Goal: Task Accomplishment & Management: Manage account settings

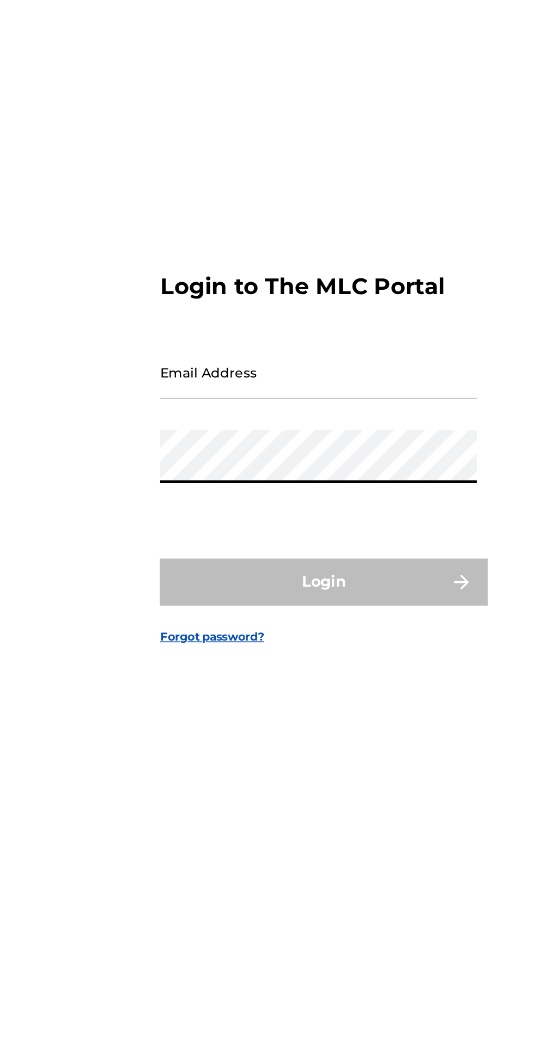
type input "[EMAIL_ADDRESS][DOMAIN_NAME]"
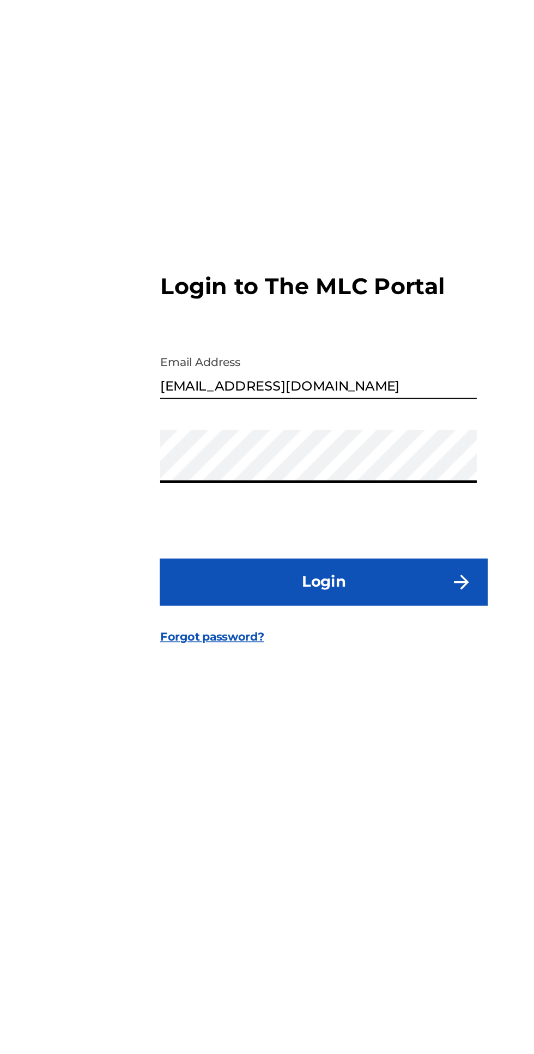
click at [306, 633] on button "Login" at bounding box center [267, 618] width 191 height 27
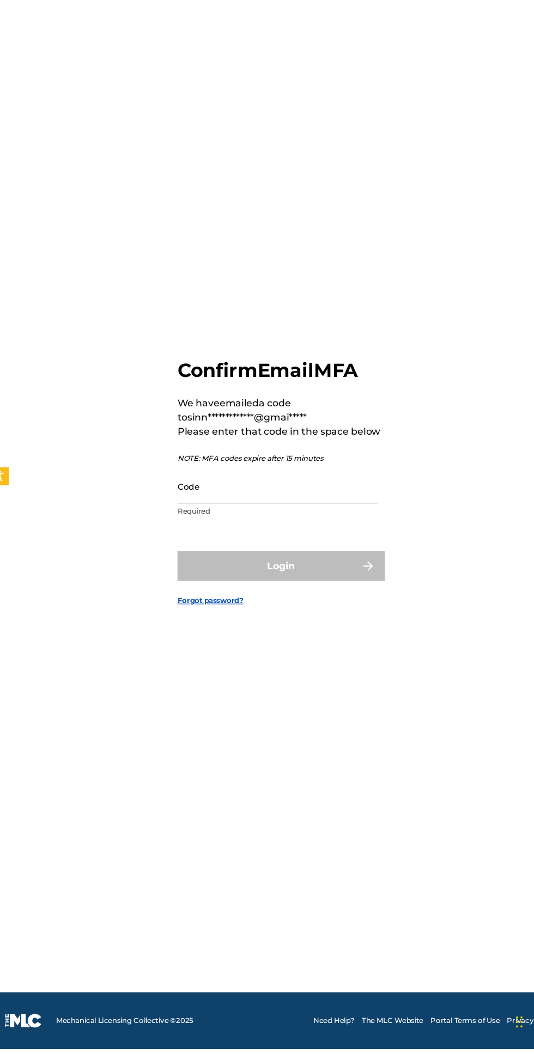
scroll to position [59, 0]
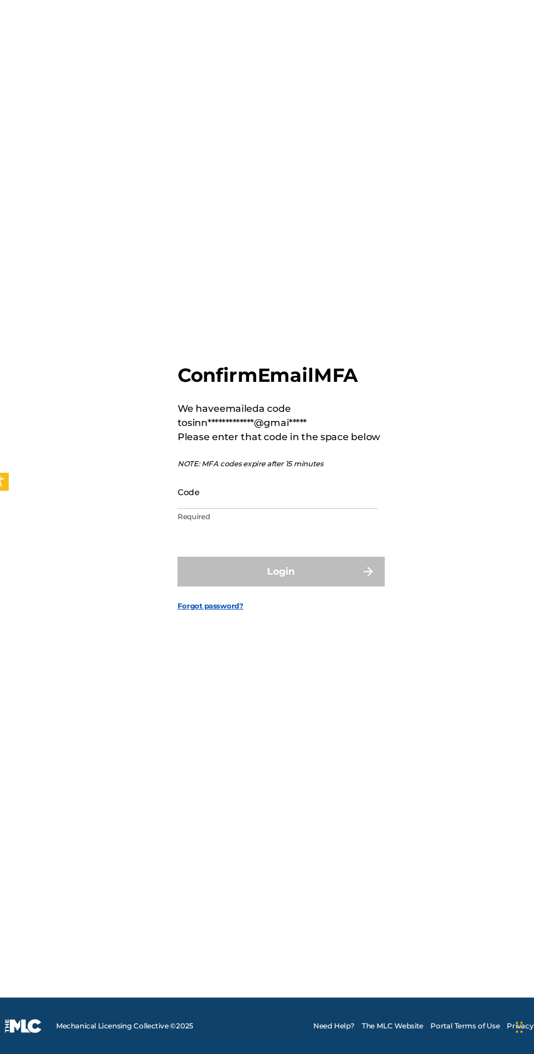
click at [193, 541] on input "Code" at bounding box center [264, 536] width 184 height 31
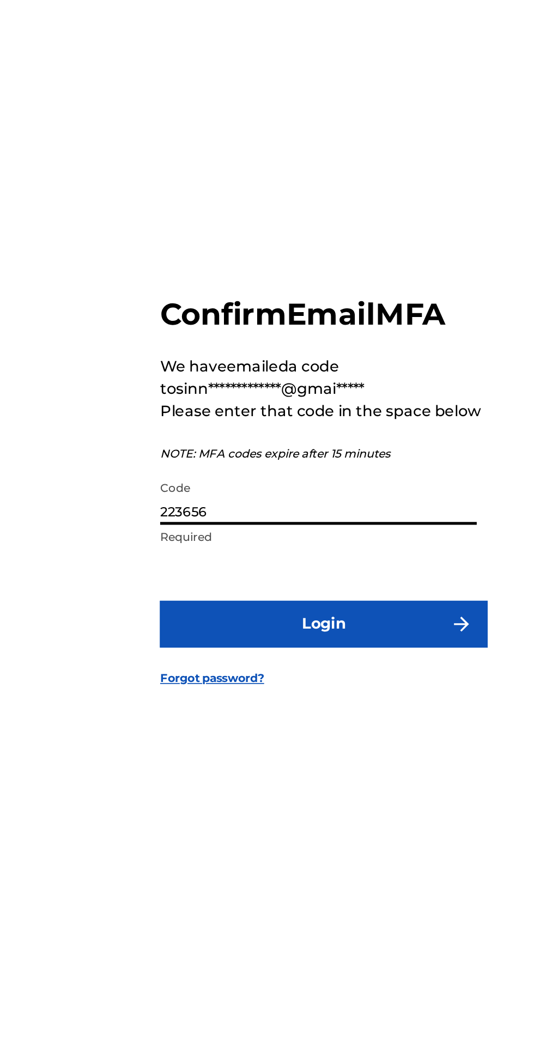
type input "223656"
click at [314, 606] on button "Login" at bounding box center [267, 610] width 191 height 27
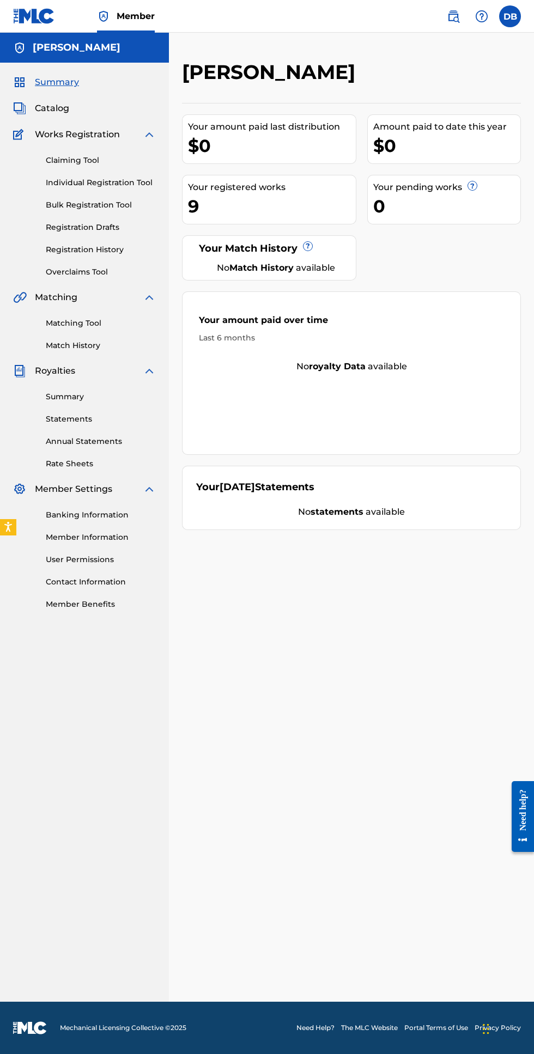
click at [58, 250] on link "Registration History" at bounding box center [101, 249] width 110 height 11
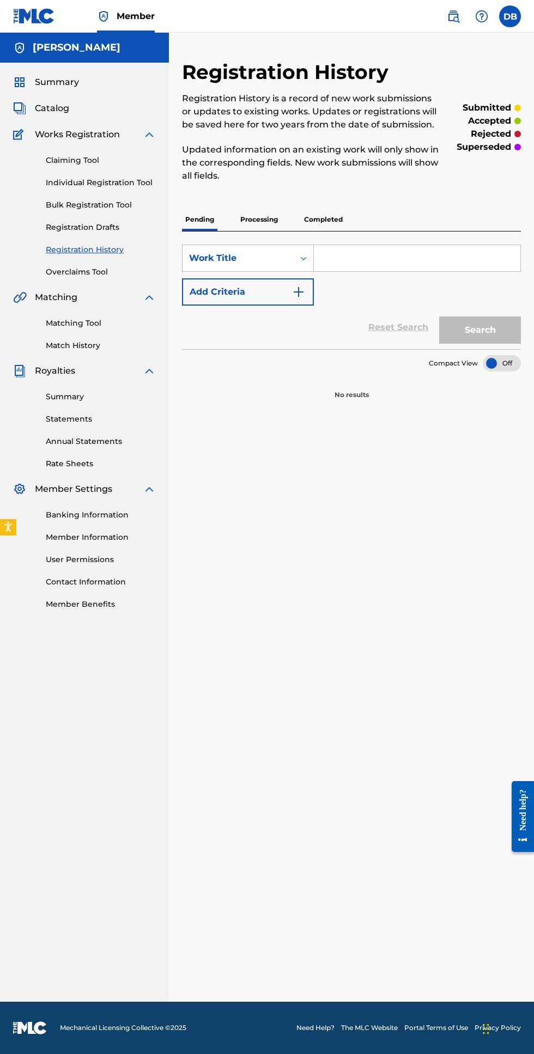
click at [275, 213] on p "Processing" at bounding box center [259, 219] width 44 height 23
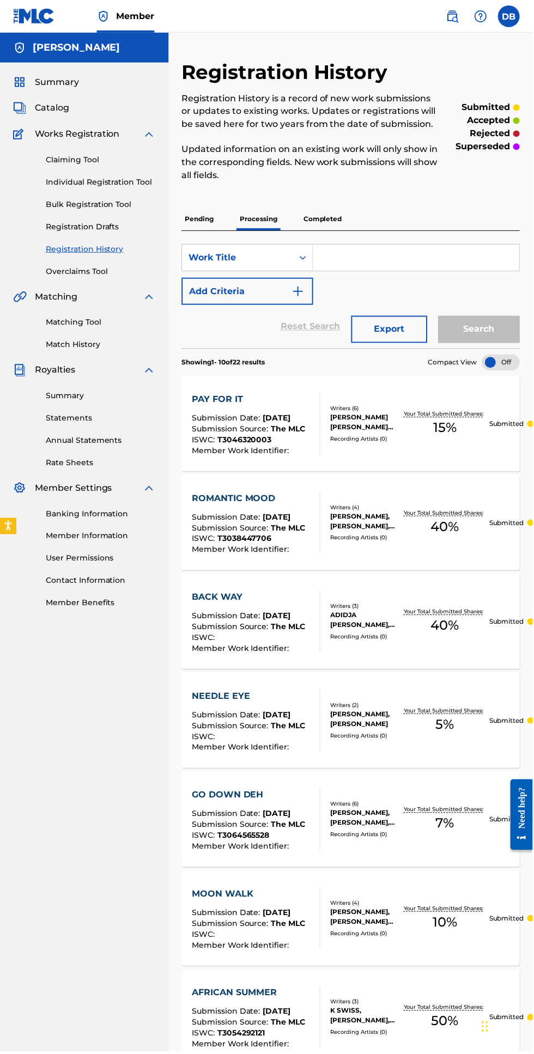
click at [345, 220] on p "Completed" at bounding box center [323, 219] width 45 height 23
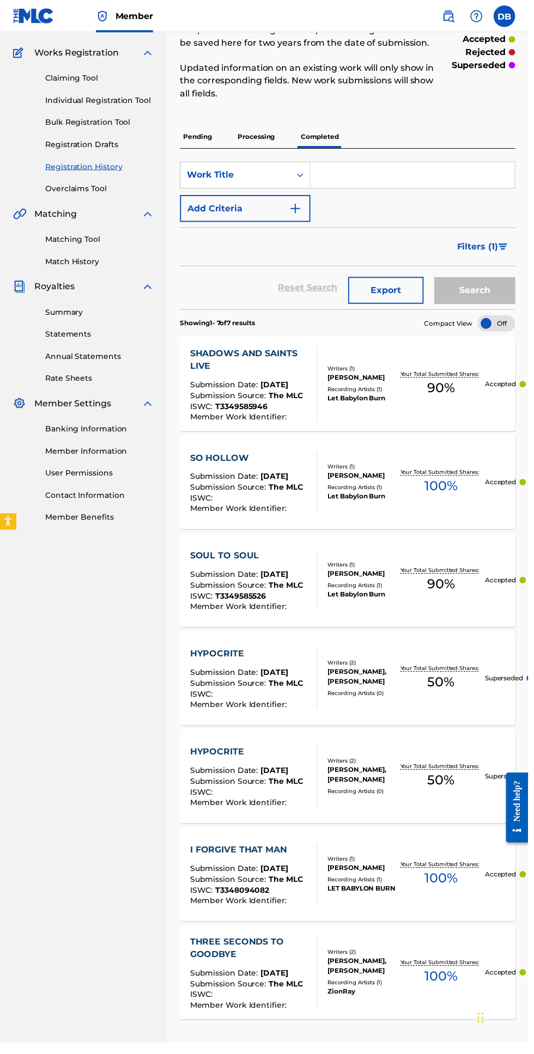
scroll to position [74, 0]
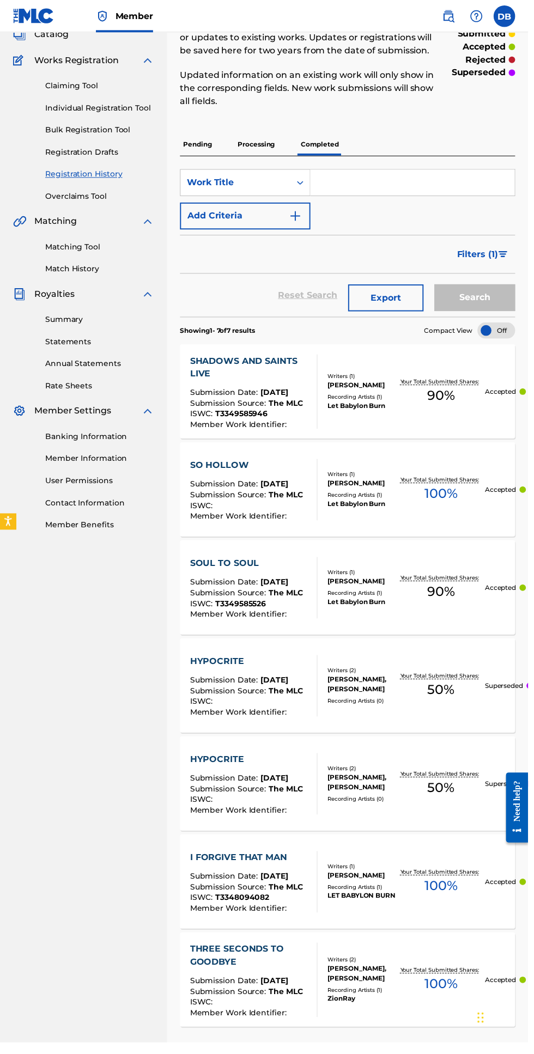
click at [269, 145] on p "Processing" at bounding box center [259, 146] width 44 height 23
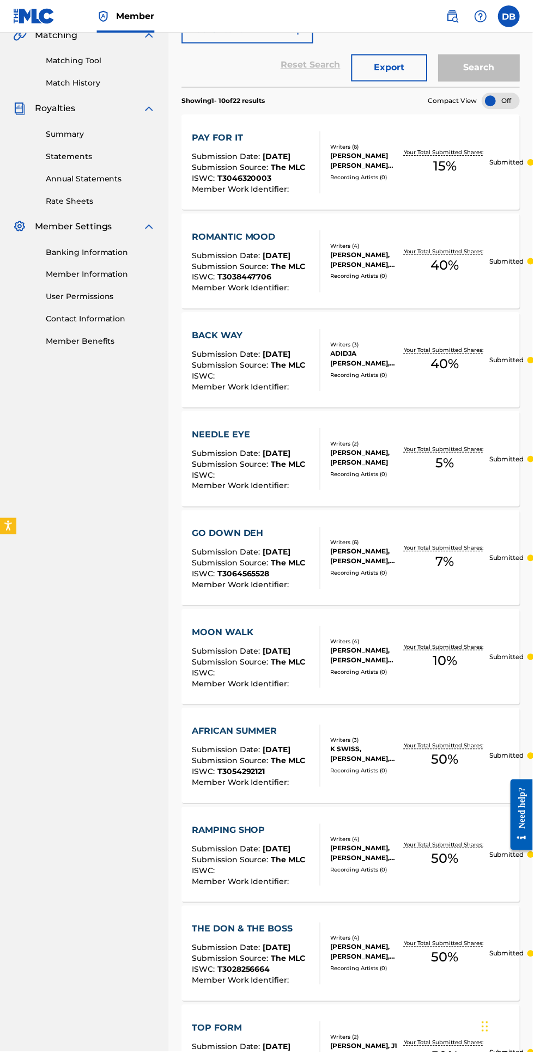
scroll to position [350, 0]
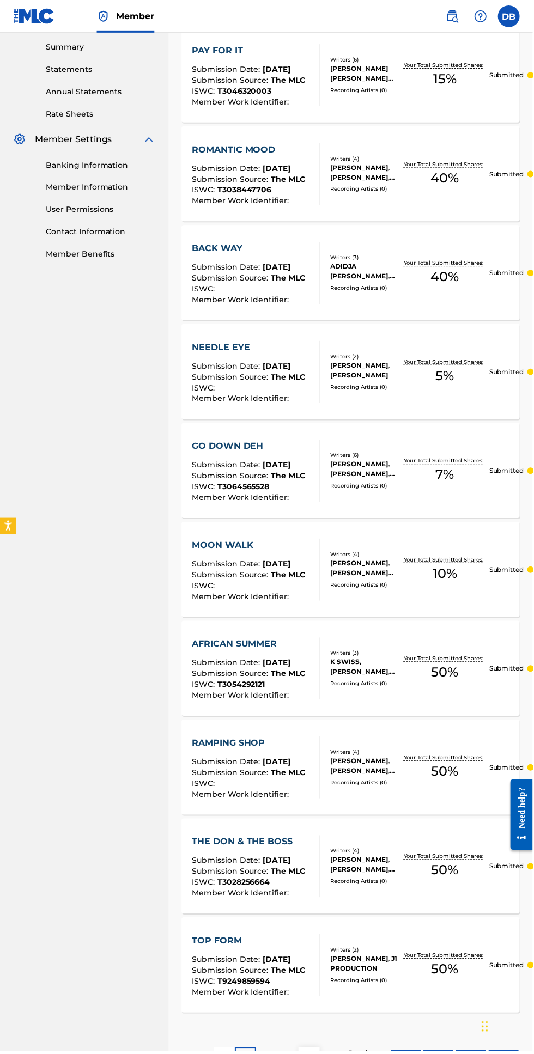
click at [288, 1054] on p "3" at bounding box center [288, 1060] width 5 height 13
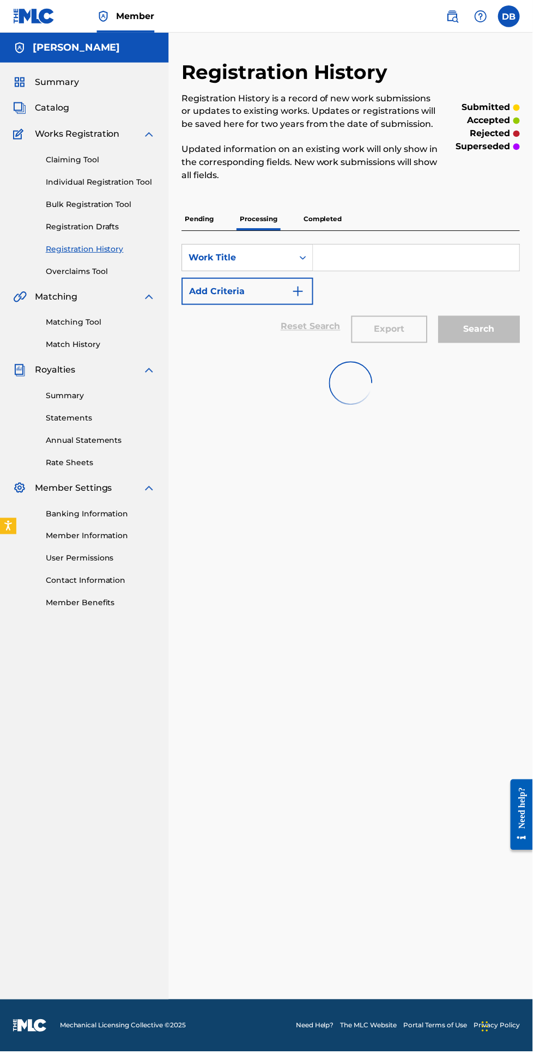
scroll to position [0, 0]
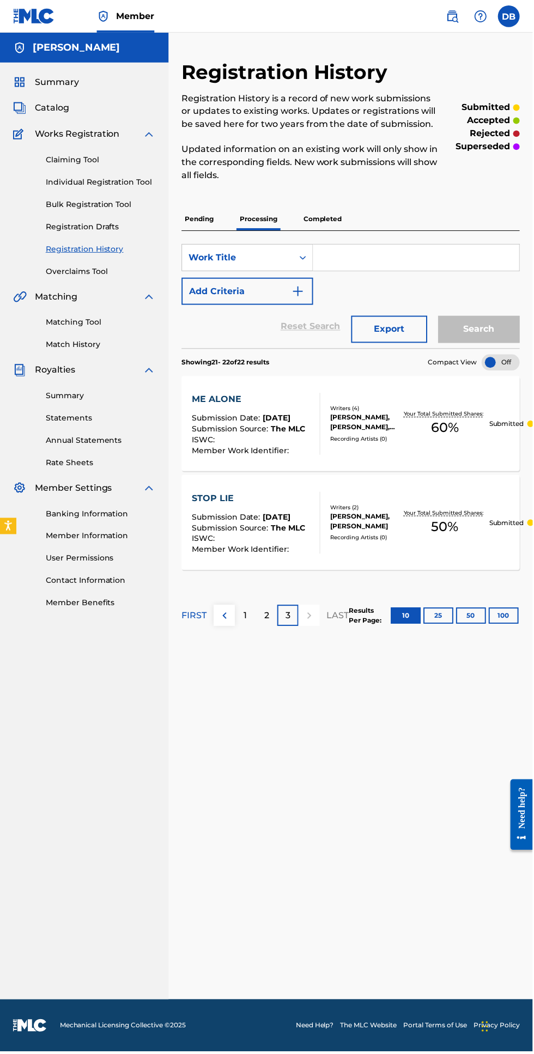
click at [125, 514] on link "Banking Information" at bounding box center [101, 514] width 110 height 11
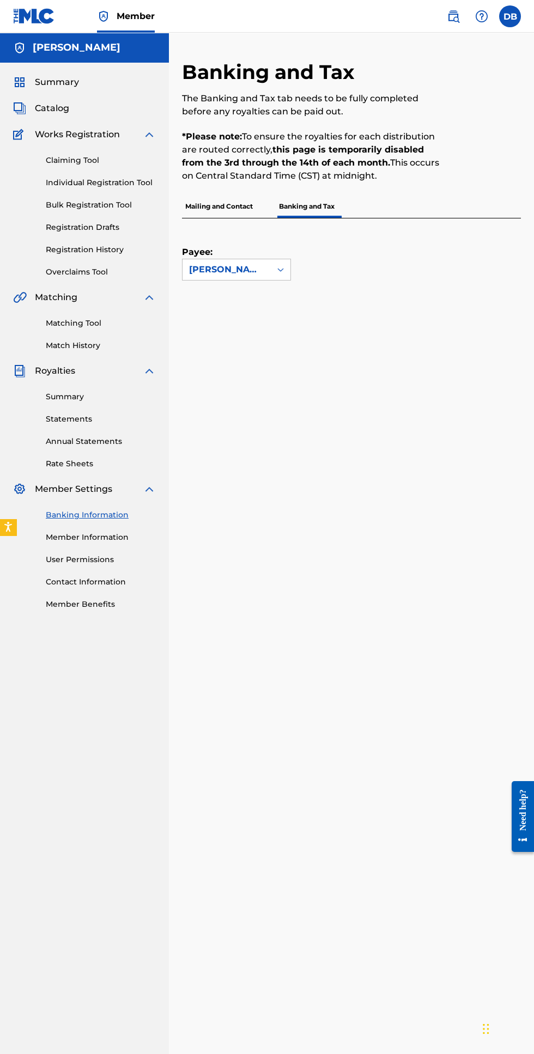
click at [239, 209] on p "Mailing and Contact" at bounding box center [219, 206] width 74 height 23
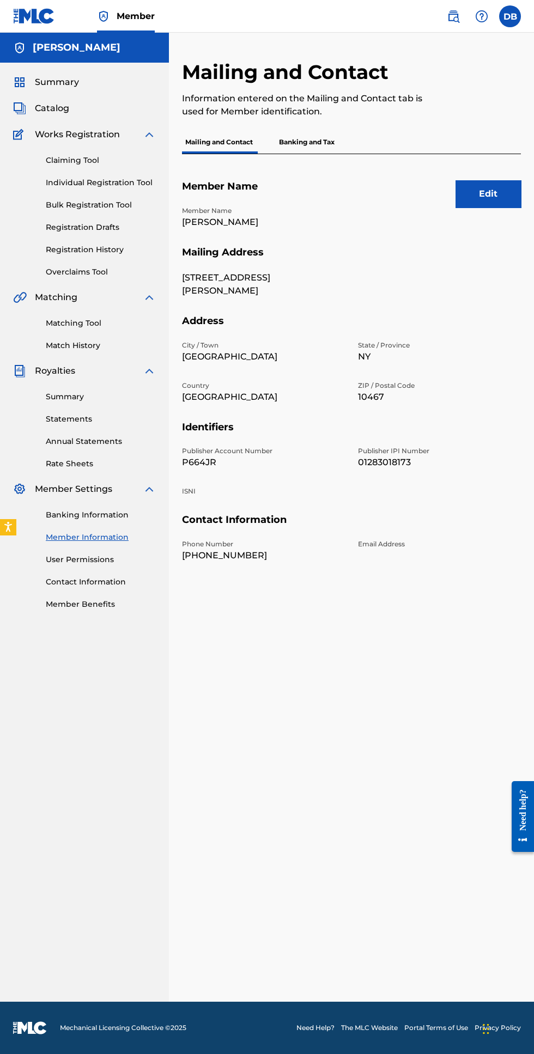
click at [43, 113] on span "Catalog" at bounding box center [52, 108] width 34 height 13
